Goal: Task Accomplishment & Management: Use online tool/utility

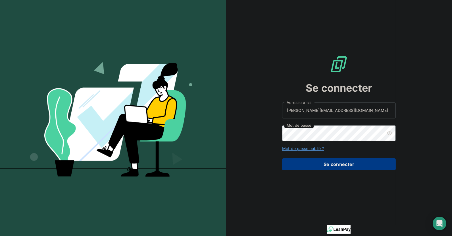
click at [337, 159] on button "Se connecter" at bounding box center [339, 164] width 114 height 12
